Goal: Task Accomplishment & Management: Use online tool/utility

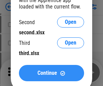
click at [51, 73] on span "Continue" at bounding box center [48, 72] width 20 height 5
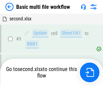
scroll to position [72, 0]
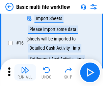
click at [25, 72] on img "button" at bounding box center [25, 70] width 8 height 8
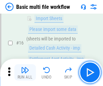
scroll to position [451, 0]
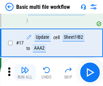
click at [25, 72] on img "button" at bounding box center [25, 70] width 8 height 8
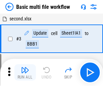
click at [25, 72] on img "button" at bounding box center [25, 70] width 8 height 8
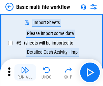
click at [25, 72] on img "button" at bounding box center [25, 70] width 8 height 8
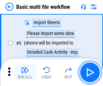
click at [25, 72] on img "button" at bounding box center [25, 70] width 8 height 8
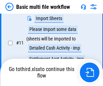
scroll to position [317, 0]
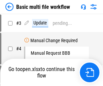
scroll to position [72, 0]
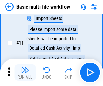
click at [25, 72] on img "button" at bounding box center [25, 70] width 8 height 8
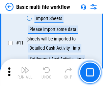
click at [25, 72] on img "button" at bounding box center [25, 70] width 8 height 8
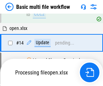
scroll to position [403, 0]
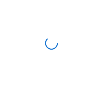
scroll to position [2, 0]
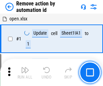
scroll to position [25, 0]
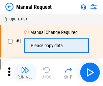
click at [25, 72] on img "button" at bounding box center [25, 70] width 8 height 8
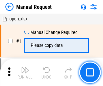
scroll to position [23, 0]
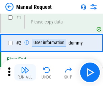
click at [25, 72] on img "button" at bounding box center [25, 70] width 8 height 8
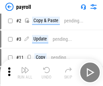
click at [25, 72] on img "button" at bounding box center [25, 70] width 8 height 8
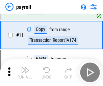
scroll to position [49, 0]
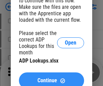
click at [51, 78] on span "Continue" at bounding box center [48, 80] width 20 height 5
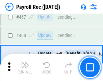
scroll to position [3610, 0]
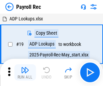
click at [25, 72] on img "button" at bounding box center [25, 70] width 8 height 8
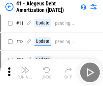
click at [25, 72] on img "button" at bounding box center [25, 70] width 8 height 8
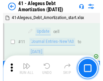
scroll to position [84, 0]
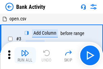
click at [25, 55] on img "button" at bounding box center [25, 53] width 8 height 8
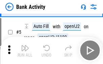
scroll to position [36, 0]
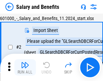
click at [25, 67] on img "button" at bounding box center [25, 65] width 8 height 8
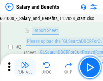
scroll to position [49, 0]
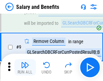
click at [25, 67] on img "button" at bounding box center [25, 65] width 8 height 8
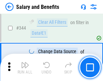
scroll to position [3172, 0]
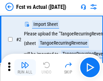
click at [25, 67] on img "button" at bounding box center [25, 65] width 8 height 8
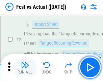
scroll to position [63, 0]
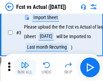
click at [25, 67] on img "button" at bounding box center [25, 65] width 8 height 8
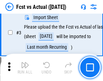
scroll to position [102, 0]
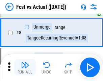
click at [25, 67] on img "button" at bounding box center [25, 65] width 8 height 8
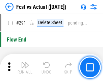
scroll to position [3206, 0]
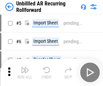
click at [25, 67] on img "button" at bounding box center [25, 70] width 8 height 8
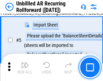
scroll to position [64, 0]
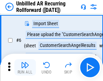
click at [25, 67] on img "button" at bounding box center [25, 65] width 8 height 8
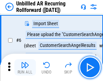
scroll to position [109, 0]
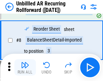
click at [25, 67] on img "button" at bounding box center [25, 65] width 8 height 8
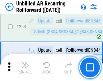
scroll to position [2301, 0]
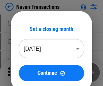
click at [25, 67] on img "button" at bounding box center [25, 70] width 8 height 8
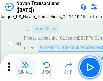
scroll to position [58, 0]
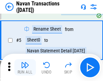
click at [25, 67] on img "button" at bounding box center [25, 65] width 8 height 8
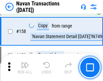
scroll to position [2197, 0]
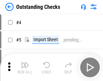
click at [25, 67] on img "button" at bounding box center [25, 65] width 8 height 8
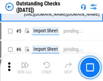
scroll to position [71, 0]
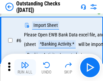
click at [25, 67] on img "button" at bounding box center [25, 65] width 8 height 8
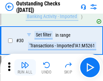
click at [25, 67] on img "button" at bounding box center [25, 65] width 8 height 8
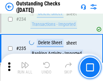
scroll to position [2057, 0]
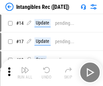
click at [25, 72] on img "button" at bounding box center [25, 70] width 8 height 8
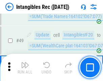
scroll to position [264, 0]
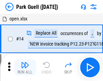
click at [25, 67] on img "button" at bounding box center [25, 65] width 8 height 8
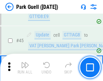
scroll to position [847, 0]
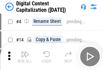
click at [25, 57] on img "button" at bounding box center [25, 54] width 8 height 8
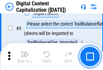
scroll to position [63, 0]
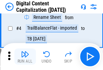
click at [25, 57] on img "button" at bounding box center [25, 54] width 8 height 8
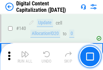
scroll to position [719, 0]
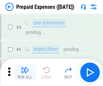
click at [25, 67] on img "button" at bounding box center [25, 70] width 8 height 8
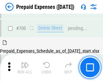
scroll to position [1863, 0]
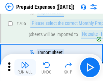
click at [25, 67] on img "button" at bounding box center [25, 65] width 8 height 8
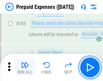
scroll to position [1897, 0]
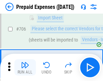
click at [25, 67] on img "button" at bounding box center [25, 65] width 8 height 8
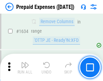
scroll to position [6596, 0]
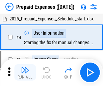
click at [25, 72] on img "button" at bounding box center [25, 70] width 8 height 8
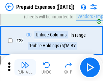
click at [25, 67] on img "button" at bounding box center [25, 65] width 8 height 8
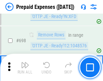
scroll to position [2359, 0]
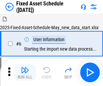
click at [25, 72] on img "button" at bounding box center [25, 70] width 8 height 8
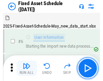
scroll to position [71, 0]
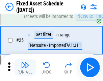
click at [25, 67] on img "button" at bounding box center [25, 65] width 8 height 8
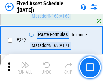
scroll to position [2099, 0]
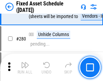
click at [25, 67] on img "button" at bounding box center [25, 65] width 8 height 8
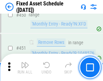
scroll to position [3028, 0]
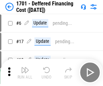
click at [25, 72] on img "button" at bounding box center [25, 70] width 8 height 8
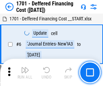
scroll to position [81, 0]
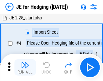
click at [25, 67] on img "button" at bounding box center [25, 65] width 8 height 8
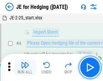
scroll to position [38, 0]
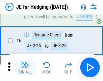
click at [25, 67] on img "button" at bounding box center [25, 65] width 8 height 8
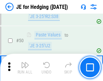
scroll to position [439, 0]
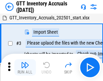
click at [25, 67] on img "button" at bounding box center [25, 65] width 8 height 8
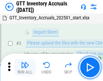
scroll to position [44, 0]
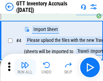
click at [25, 67] on img "button" at bounding box center [25, 65] width 8 height 8
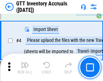
scroll to position [78, 0]
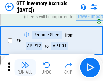
click at [25, 67] on img "button" at bounding box center [25, 65] width 8 height 8
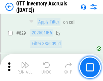
scroll to position [5142, 0]
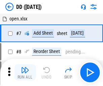
click at [25, 72] on img "button" at bounding box center [25, 70] width 8 height 8
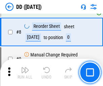
scroll to position [65, 0]
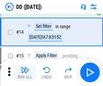
click at [25, 72] on img "button" at bounding box center [25, 70] width 8 height 8
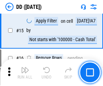
scroll to position [174, 0]
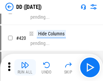
click at [25, 67] on img "button" at bounding box center [25, 65] width 8 height 8
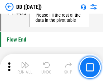
scroll to position [3243, 0]
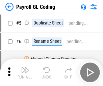
click at [25, 72] on img "button" at bounding box center [25, 70] width 8 height 8
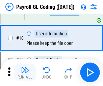
click at [25, 72] on img "button" at bounding box center [25, 70] width 8 height 8
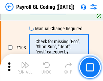
scroll to position [1589, 0]
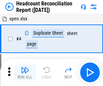
click at [25, 72] on img "button" at bounding box center [25, 70] width 8 height 8
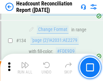
scroll to position [814, 0]
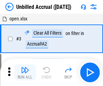
click at [25, 72] on img "button" at bounding box center [25, 70] width 8 height 8
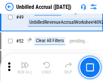
scroll to position [615, 0]
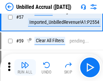
click at [25, 67] on img "button" at bounding box center [25, 65] width 8 height 8
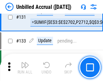
scroll to position [2018, 0]
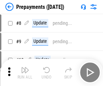
click at [25, 72] on img "button" at bounding box center [25, 70] width 8 height 8
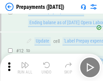
scroll to position [42, 0]
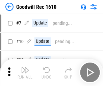
click at [25, 72] on img "button" at bounding box center [25, 70] width 8 height 8
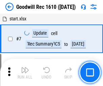
scroll to position [116, 0]
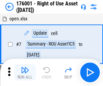
click at [25, 72] on img "button" at bounding box center [25, 70] width 8 height 8
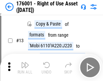
scroll to position [44, 0]
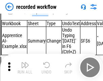
click at [25, 67] on img "button" at bounding box center [25, 65] width 8 height 8
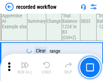
scroll to position [2118, 0]
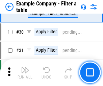
scroll to position [620, 0]
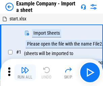
click at [25, 67] on img "button" at bounding box center [25, 70] width 8 height 8
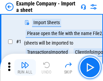
scroll to position [57, 0]
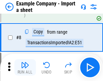
click at [25, 67] on img "button" at bounding box center [25, 65] width 8 height 8
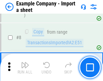
scroll to position [150, 0]
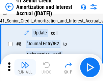
click at [25, 67] on img "button" at bounding box center [25, 65] width 8 height 8
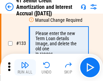
click at [25, 67] on img "button" at bounding box center [25, 65] width 8 height 8
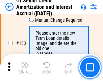
scroll to position [708, 0]
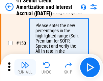
click at [25, 67] on img "button" at bounding box center [25, 65] width 8 height 8
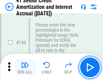
scroll to position [779, 0]
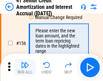
click at [25, 67] on img "button" at bounding box center [25, 65] width 8 height 8
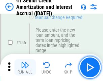
scroll to position [826, 0]
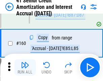
click at [25, 67] on img "button" at bounding box center [25, 65] width 8 height 8
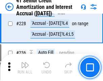
scroll to position [1517, 0]
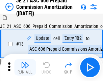
click at [25, 67] on img "button" at bounding box center [25, 65] width 8 height 8
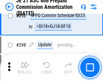
scroll to position [1247, 0]
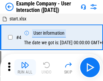
click at [25, 67] on img "button" at bounding box center [25, 65] width 8 height 8
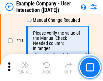
scroll to position [147, 0]
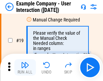
click at [25, 67] on img "button" at bounding box center [25, 65] width 8 height 8
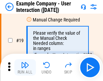
click at [25, 67] on img "button" at bounding box center [25, 65] width 8 height 8
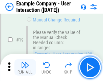
scroll to position [187, 0]
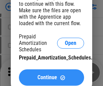
click at [51, 77] on span "Continue" at bounding box center [48, 77] width 20 height 5
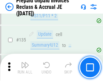
scroll to position [878, 0]
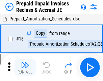
click at [25, 67] on img "button" at bounding box center [25, 65] width 8 height 8
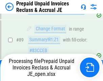
scroll to position [455, 0]
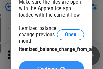
click at [51, 66] on span "Continue" at bounding box center [48, 68] width 20 height 5
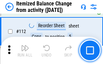
scroll to position [1133, 0]
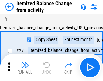
scroll to position [11, 0]
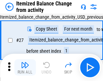
click at [25, 67] on img "button" at bounding box center [25, 65] width 8 height 8
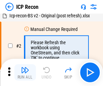
click at [25, 72] on img "button" at bounding box center [25, 70] width 8 height 8
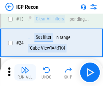
click at [25, 72] on img "button" at bounding box center [25, 70] width 8 height 8
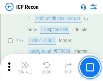
scroll to position [609, 0]
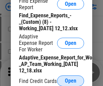
click at [71, 80] on span "Open" at bounding box center [71, 80] width 12 height 5
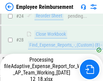
scroll to position [317, 0]
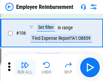
click at [25, 67] on img "button" at bounding box center [25, 65] width 8 height 8
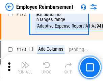
click at [25, 67] on img "button" at bounding box center [25, 65] width 8 height 8
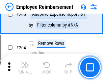
scroll to position [1714, 0]
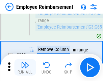
click at [25, 67] on img "button" at bounding box center [25, 65] width 8 height 8
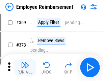
click at [25, 67] on img "button" at bounding box center [25, 65] width 8 height 8
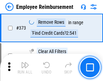
scroll to position [3609, 0]
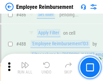
click at [25, 67] on img "button" at bounding box center [25, 65] width 8 height 8
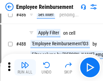
click at [25, 67] on img "button" at bounding box center [25, 65] width 8 height 8
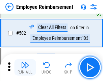
scroll to position [4348, 0]
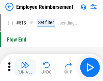
click at [25, 67] on img "button" at bounding box center [25, 65] width 8 height 8
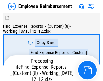
scroll to position [23, 0]
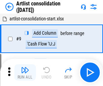
click at [25, 72] on img "button" at bounding box center [25, 70] width 8 height 8
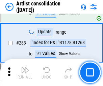
scroll to position [2802, 0]
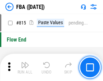
scroll to position [5948, 0]
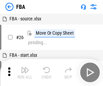
scroll to position [7, 0]
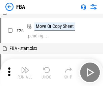
click at [25, 72] on img "button" at bounding box center [25, 70] width 8 height 8
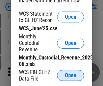
click at [71, 75] on span "Open" at bounding box center [71, 74] width 12 height 5
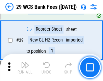
scroll to position [135, 0]
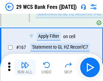
click at [25, 67] on img "button" at bounding box center [25, 65] width 8 height 8
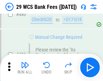
scroll to position [3493, 0]
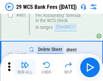
click at [25, 67] on img "button" at bounding box center [25, 65] width 8 height 8
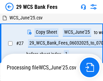
scroll to position [135, 0]
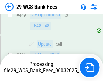
scroll to position [3336, 0]
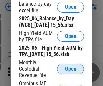
click at [71, 71] on span "Open" at bounding box center [71, 68] width 12 height 5
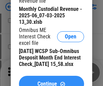
click at [51, 81] on span "Continue" at bounding box center [48, 83] width 20 height 5
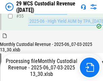
scroll to position [508, 0]
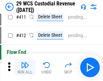
click at [25, 67] on img "button" at bounding box center [25, 65] width 8 height 8
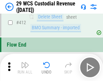
scroll to position [3235, 0]
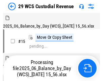
scroll to position [16, 0]
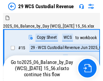
scroll to position [13, 0]
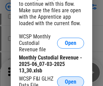
click at [71, 80] on span "Open" at bounding box center [71, 81] width 12 height 5
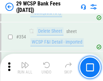
scroll to position [2252, 0]
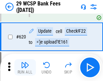
click at [25, 67] on img "button" at bounding box center [25, 65] width 8 height 8
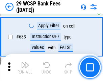
scroll to position [3905, 0]
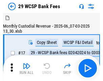
scroll to position [16, 0]
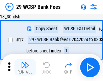
click at [25, 67] on img "button" at bounding box center [25, 65] width 8 height 8
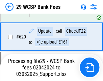
scroll to position [3772, 0]
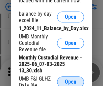
click at [71, 80] on span "Open" at bounding box center [71, 81] width 12 height 5
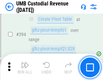
scroll to position [2495, 0]
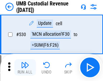
click at [25, 67] on img "button" at bounding box center [25, 65] width 8 height 8
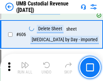
scroll to position [3911, 0]
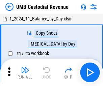
scroll to position [5, 0]
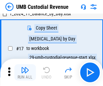
click at [25, 72] on img "button" at bounding box center [25, 70] width 8 height 8
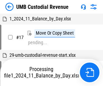
scroll to position [5, 0]
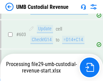
scroll to position [3866, 0]
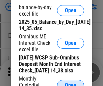
click at [71, 82] on span "Open" at bounding box center [71, 84] width 12 height 5
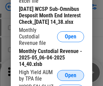
click at [71, 78] on span "Open" at bounding box center [71, 74] width 12 height 5
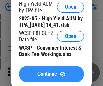
click at [51, 77] on span "Continue" at bounding box center [48, 73] width 20 height 5
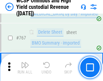
scroll to position [5520, 0]
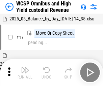
click at [25, 67] on img "button" at bounding box center [25, 70] width 8 height 8
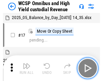
scroll to position [4, 0]
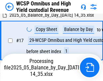
scroll to position [141, 0]
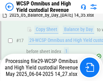
scroll to position [141, 0]
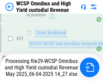
scroll to position [695, 0]
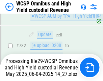
scroll to position [5447, 0]
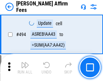
scroll to position [1842, 0]
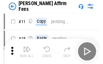
scroll to position [7, 0]
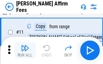
click at [25, 50] on img "button" at bounding box center [25, 48] width 8 height 8
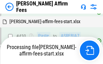
scroll to position [1538, 0]
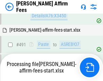
scroll to position [1842, 0]
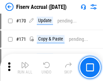
scroll to position [1459, 0]
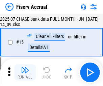
click at [25, 72] on img "button" at bounding box center [25, 70] width 8 height 8
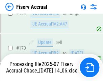
scroll to position [1783, 0]
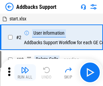
click at [25, 67] on img "button" at bounding box center [25, 70] width 8 height 8
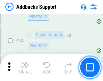
scroll to position [493, 0]
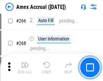
scroll to position [1900, 0]
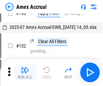
click at [25, 72] on img "button" at bounding box center [25, 70] width 8 height 8
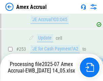
scroll to position [1976, 0]
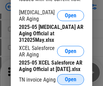
click at [71, 77] on span "Open" at bounding box center [71, 79] width 12 height 5
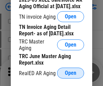
click at [71, 71] on span "Open" at bounding box center [71, 72] width 12 height 5
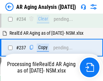
scroll to position [1050, 0]
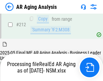
scroll to position [1019, 0]
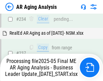
scroll to position [1070, 0]
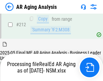
scroll to position [1013, 0]
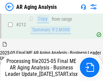
scroll to position [1019, 0]
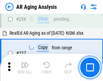
scroll to position [1042, 0]
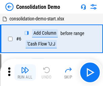
click at [25, 72] on img "button" at bounding box center [25, 70] width 8 height 8
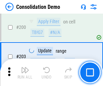
scroll to position [2124, 0]
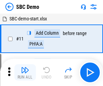
click at [25, 72] on img "button" at bounding box center [25, 70] width 8 height 8
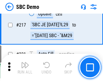
scroll to position [1672, 0]
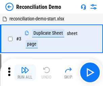
click at [25, 72] on img "button" at bounding box center [25, 70] width 8 height 8
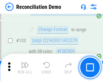
scroll to position [805, 0]
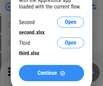
click at [51, 73] on span "Continue" at bounding box center [48, 72] width 20 height 5
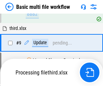
scroll to position [236, 0]
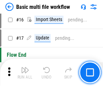
click at [25, 72] on img "button" at bounding box center [25, 70] width 8 height 8
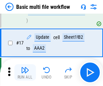
click at [25, 72] on img "button" at bounding box center [25, 70] width 8 height 8
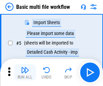
click at [25, 72] on img "button" at bounding box center [25, 70] width 8 height 8
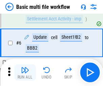
click at [25, 72] on img "button" at bounding box center [25, 70] width 8 height 8
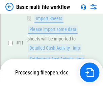
scroll to position [317, 0]
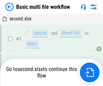
scroll to position [72, 0]
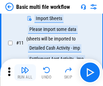
click at [25, 72] on img "button" at bounding box center [25, 70] width 8 height 8
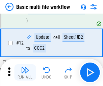
click at [25, 72] on img "button" at bounding box center [25, 70] width 8 height 8
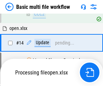
scroll to position [451, 0]
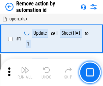
scroll to position [25, 0]
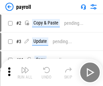
click at [25, 72] on img "button" at bounding box center [25, 70] width 8 height 8
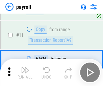
scroll to position [49, 0]
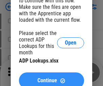
click at [51, 78] on span "Continue" at bounding box center [48, 80] width 20 height 5
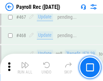
scroll to position [3610, 0]
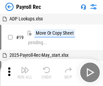
click at [25, 72] on img "button" at bounding box center [25, 70] width 8 height 8
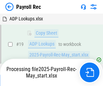
scroll to position [41, 0]
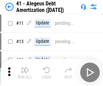
click at [25, 72] on img "button" at bounding box center [25, 70] width 8 height 8
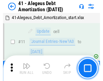
scroll to position [84, 0]
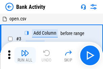
click at [25, 55] on img "button" at bounding box center [25, 53] width 8 height 8
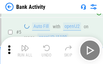
scroll to position [36, 0]
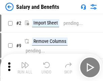
click at [25, 67] on img "button" at bounding box center [25, 65] width 8 height 8
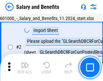
scroll to position [49, 0]
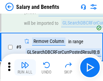
click at [25, 67] on img "button" at bounding box center [25, 65] width 8 height 8
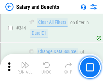
scroll to position [3172, 0]
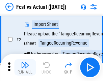
click at [25, 67] on img "button" at bounding box center [25, 65] width 8 height 8
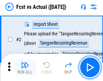
scroll to position [63, 0]
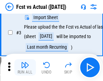
click at [25, 67] on img "button" at bounding box center [25, 65] width 8 height 8
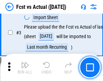
scroll to position [102, 0]
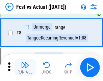
click at [25, 67] on img "button" at bounding box center [25, 65] width 8 height 8
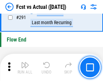
scroll to position [3206, 0]
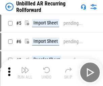
click at [25, 67] on img "button" at bounding box center [25, 70] width 8 height 8
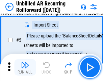
scroll to position [64, 0]
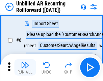
click at [25, 67] on img "button" at bounding box center [25, 65] width 8 height 8
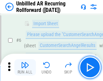
scroll to position [109, 0]
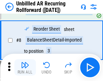
click at [25, 67] on img "button" at bounding box center [25, 65] width 8 height 8
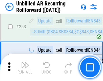
scroll to position [2301, 0]
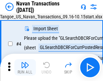
click at [25, 67] on img "button" at bounding box center [25, 65] width 8 height 8
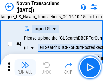
scroll to position [58, 0]
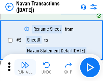
click at [25, 67] on img "button" at bounding box center [25, 65] width 8 height 8
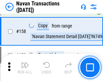
scroll to position [2197, 0]
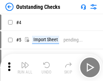
click at [25, 67] on img "button" at bounding box center [25, 65] width 8 height 8
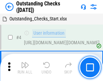
scroll to position [71, 0]
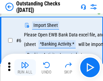
click at [25, 67] on img "button" at bounding box center [25, 65] width 8 height 8
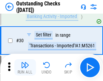
click at [25, 67] on img "button" at bounding box center [25, 65] width 8 height 8
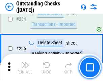
scroll to position [2057, 0]
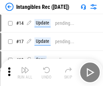
click at [25, 72] on img "button" at bounding box center [25, 70] width 8 height 8
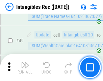
scroll to position [264, 0]
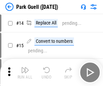
click at [25, 67] on img "button" at bounding box center [25, 70] width 8 height 8
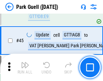
scroll to position [847, 0]
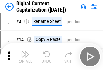
click at [25, 57] on img "button" at bounding box center [25, 54] width 8 height 8
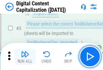
scroll to position [63, 0]
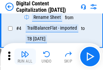
click at [25, 57] on img "button" at bounding box center [25, 54] width 8 height 8
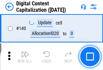
scroll to position [719, 0]
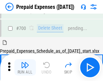
click at [25, 67] on img "button" at bounding box center [25, 65] width 8 height 8
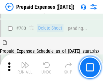
scroll to position [1863, 0]
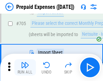
click at [25, 67] on img "button" at bounding box center [25, 65] width 8 height 8
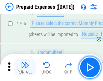
scroll to position [1897, 0]
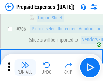
click at [25, 67] on img "button" at bounding box center [25, 65] width 8 height 8
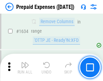
scroll to position [6596, 0]
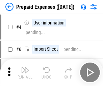
click at [25, 72] on img "button" at bounding box center [25, 70] width 8 height 8
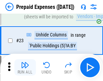
click at [25, 67] on img "button" at bounding box center [25, 65] width 8 height 8
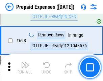
scroll to position [2359, 0]
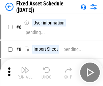
click at [25, 72] on img "button" at bounding box center [25, 70] width 8 height 8
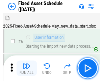
scroll to position [71, 0]
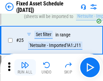
click at [25, 67] on img "button" at bounding box center [25, 65] width 8 height 8
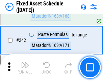
scroll to position [2099, 0]
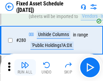
click at [25, 67] on img "button" at bounding box center [25, 65] width 8 height 8
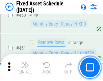
scroll to position [3028, 0]
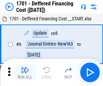
click at [25, 72] on img "button" at bounding box center [25, 70] width 8 height 8
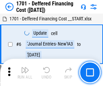
scroll to position [81, 0]
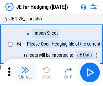
click at [25, 67] on img "button" at bounding box center [25, 70] width 8 height 8
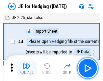
scroll to position [38, 0]
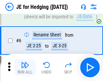
click at [25, 67] on img "button" at bounding box center [25, 65] width 8 height 8
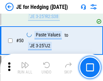
scroll to position [439, 0]
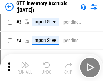
click at [25, 67] on img "button" at bounding box center [25, 65] width 8 height 8
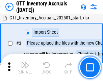
scroll to position [44, 0]
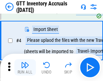
click at [25, 67] on img "button" at bounding box center [25, 65] width 8 height 8
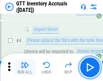
scroll to position [78, 0]
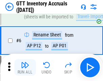
click at [25, 67] on img "button" at bounding box center [25, 65] width 8 height 8
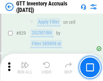
scroll to position [5142, 0]
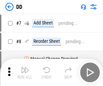
click at [25, 72] on img "button" at bounding box center [25, 70] width 8 height 8
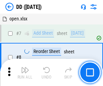
scroll to position [65, 0]
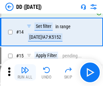
click at [25, 72] on img "button" at bounding box center [25, 70] width 8 height 8
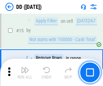
scroll to position [174, 0]
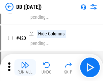
click at [25, 67] on img "button" at bounding box center [25, 65] width 8 height 8
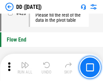
scroll to position [3243, 0]
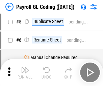
click at [25, 72] on img "button" at bounding box center [25, 70] width 8 height 8
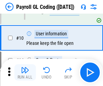
click at [25, 72] on img "button" at bounding box center [25, 70] width 8 height 8
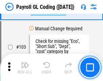
scroll to position [1589, 0]
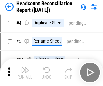
click at [25, 72] on img "button" at bounding box center [25, 70] width 8 height 8
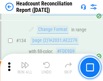
scroll to position [814, 0]
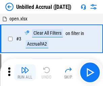
click at [25, 72] on img "button" at bounding box center [25, 70] width 8 height 8
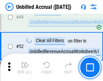
scroll to position [615, 0]
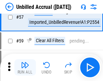
click at [25, 67] on img "button" at bounding box center [25, 65] width 8 height 8
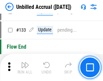
scroll to position [2018, 0]
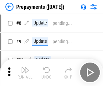
click at [25, 72] on img "button" at bounding box center [25, 70] width 8 height 8
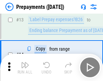
scroll to position [42, 0]
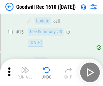
scroll to position [116, 0]
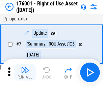
click at [25, 72] on img "button" at bounding box center [25, 70] width 8 height 8
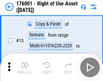
scroll to position [44, 0]
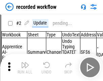
click at [25, 67] on img "button" at bounding box center [25, 65] width 8 height 8
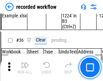
scroll to position [2118, 0]
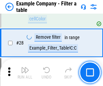
scroll to position [620, 0]
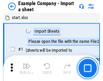
scroll to position [57, 0]
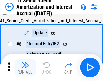
click at [25, 67] on img "button" at bounding box center [25, 65] width 8 height 8
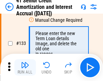
click at [25, 67] on img "button" at bounding box center [25, 65] width 8 height 8
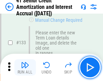
scroll to position [708, 0]
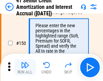
click at [25, 67] on img "button" at bounding box center [25, 65] width 8 height 8
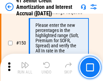
scroll to position [779, 0]
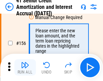
click at [25, 67] on img "button" at bounding box center [25, 65] width 8 height 8
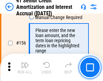
scroll to position [826, 0]
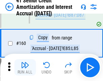
click at [25, 67] on img "button" at bounding box center [25, 65] width 8 height 8
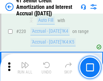
scroll to position [1517, 0]
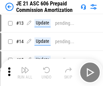
click at [25, 67] on img "button" at bounding box center [25, 70] width 8 height 8
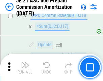
scroll to position [1247, 0]
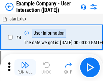
click at [25, 67] on img "button" at bounding box center [25, 65] width 8 height 8
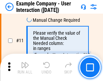
scroll to position [147, 0]
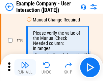
click at [25, 67] on img "button" at bounding box center [25, 65] width 8 height 8
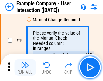
click at [25, 67] on img "button" at bounding box center [25, 65] width 8 height 8
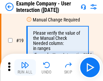
click at [25, 67] on img "button" at bounding box center [25, 65] width 8 height 8
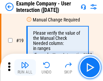
scroll to position [187, 0]
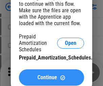
click at [51, 77] on span "Continue" at bounding box center [48, 77] width 20 height 5
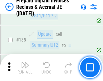
scroll to position [878, 0]
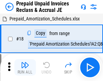
click at [25, 67] on img "button" at bounding box center [25, 65] width 8 height 8
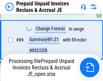
scroll to position [553, 0]
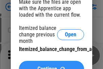
click at [51, 66] on span "Continue" at bounding box center [48, 68] width 20 height 5
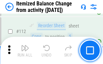
scroll to position [1133, 0]
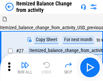
scroll to position [11, 0]
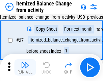
click at [25, 67] on img "button" at bounding box center [25, 65] width 8 height 8
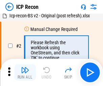
click at [25, 72] on img "button" at bounding box center [25, 70] width 8 height 8
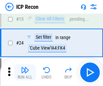
click at [25, 72] on img "button" at bounding box center [25, 70] width 8 height 8
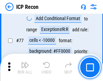
scroll to position [609, 0]
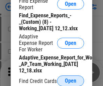
click at [71, 80] on span "Open" at bounding box center [71, 80] width 12 height 5
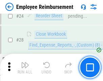
scroll to position [317, 0]
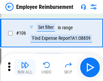
click at [25, 67] on img "button" at bounding box center [25, 65] width 8 height 8
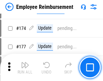
click at [25, 67] on img "button" at bounding box center [25, 65] width 8 height 8
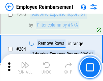
scroll to position [1714, 0]
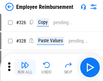
click at [25, 67] on img "button" at bounding box center [25, 65] width 8 height 8
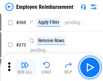
click at [25, 67] on img "button" at bounding box center [25, 65] width 8 height 8
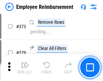
scroll to position [3609, 0]
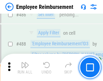
click at [25, 67] on img "button" at bounding box center [25, 65] width 8 height 8
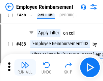
click at [25, 67] on img "button" at bounding box center [25, 65] width 8 height 8
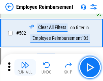
scroll to position [4348, 0]
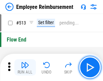
click at [25, 67] on img "button" at bounding box center [25, 65] width 8 height 8
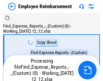
scroll to position [23, 0]
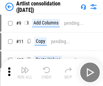
click at [25, 72] on img "button" at bounding box center [25, 70] width 8 height 8
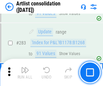
scroll to position [2802, 0]
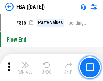
scroll to position [6007, 0]
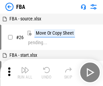
scroll to position [7, 0]
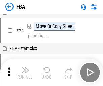
click at [25, 72] on img "button" at bounding box center [25, 70] width 8 height 8
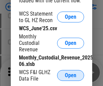
click at [71, 75] on span "Open" at bounding box center [71, 74] width 12 height 5
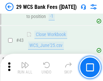
scroll to position [277, 0]
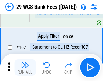
click at [25, 67] on img "button" at bounding box center [25, 65] width 8 height 8
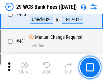
scroll to position [3493, 0]
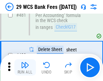
click at [25, 67] on img "button" at bounding box center [25, 65] width 8 height 8
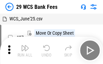
scroll to position [12, 0]
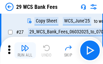
click at [25, 50] on img "button" at bounding box center [25, 48] width 8 height 8
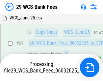
scroll to position [135, 0]
